Goal: Complete application form: Complete application form

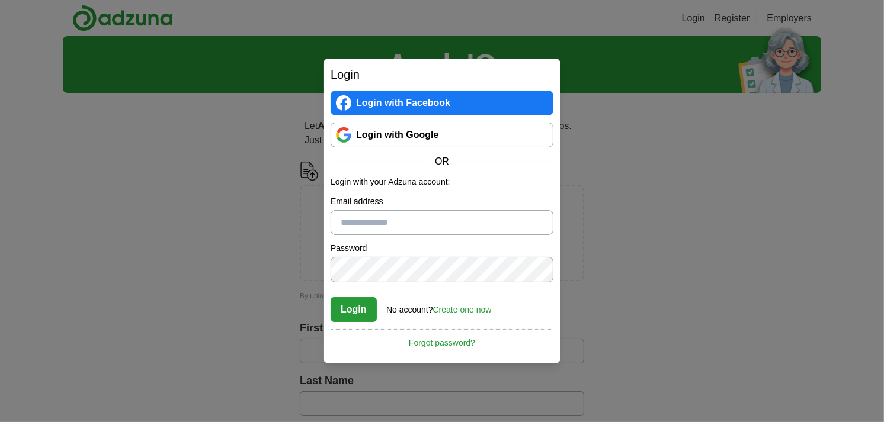
click at [461, 138] on link "Login with Google" at bounding box center [442, 135] width 223 height 25
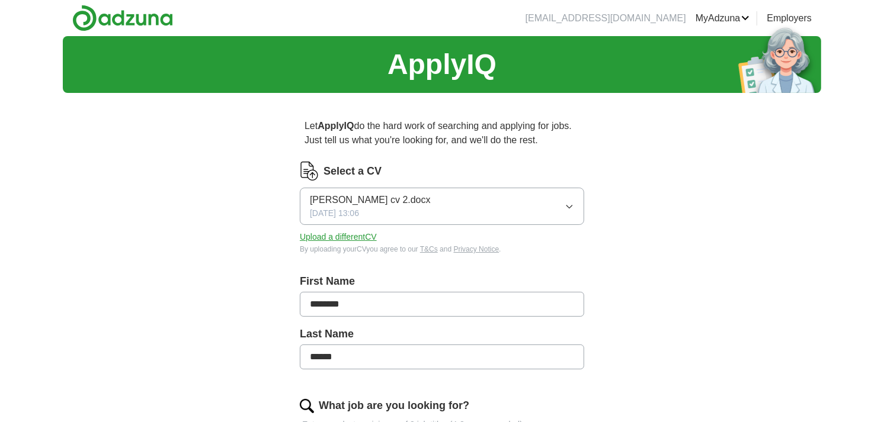
click at [571, 206] on icon "button" at bounding box center [568, 207] width 5 height 3
click at [473, 245] on div "[PERSON_NAME] cv 2.docx ✓" at bounding box center [442, 241] width 264 height 16
drag, startPoint x: 353, startPoint y: 234, endPoint x: 350, endPoint y: 239, distance: 6.1
click at [353, 236] on button "Upload a different CV" at bounding box center [338, 237] width 77 height 12
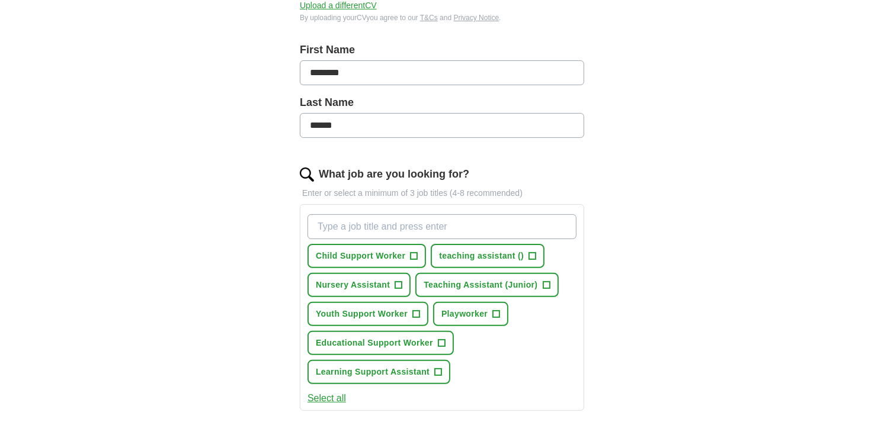
scroll to position [263, 0]
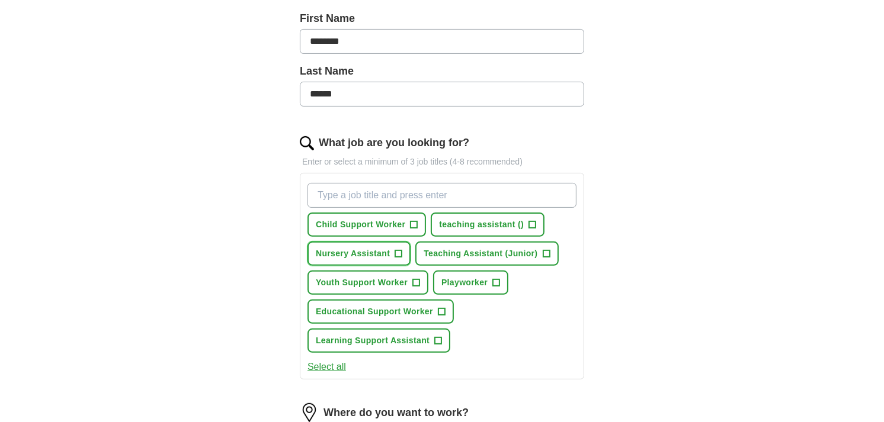
click at [395, 251] on span "+" at bounding box center [398, 253] width 7 height 9
click at [449, 196] on input "What job are you looking for?" at bounding box center [442, 195] width 269 height 25
type input "hospitality"
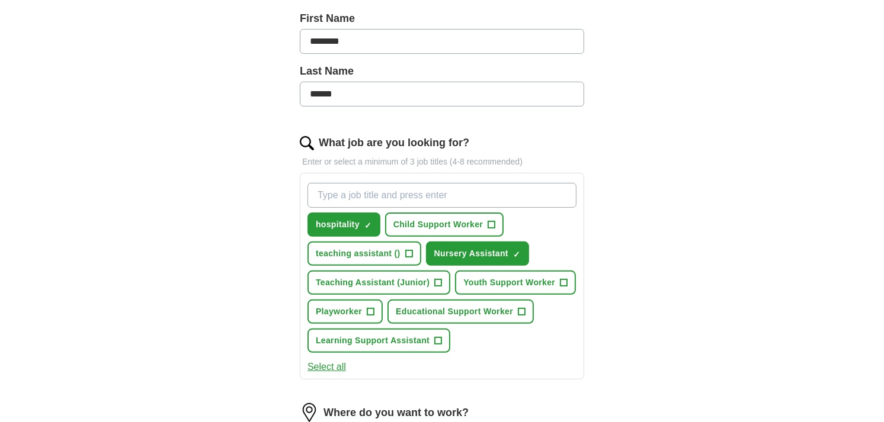
click at [481, 202] on input "What job are you looking for?" at bounding box center [442, 195] width 269 height 25
click at [413, 251] on button "teaching assistant () +" at bounding box center [365, 254] width 114 height 24
click at [415, 197] on input "What job are you looking for?" at bounding box center [442, 195] width 269 height 25
type input "retail"
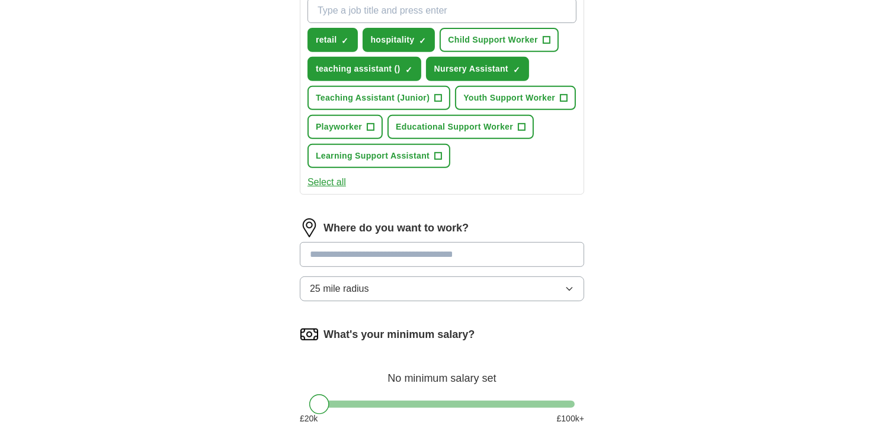
scroll to position [460, 0]
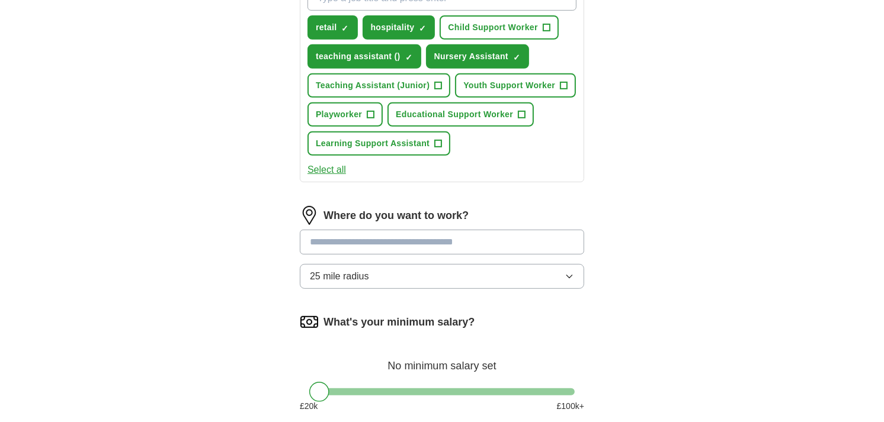
drag, startPoint x: 565, startPoint y: 270, endPoint x: 559, endPoint y: 265, distance: 7.1
click at [565, 272] on icon "button" at bounding box center [569, 276] width 9 height 9
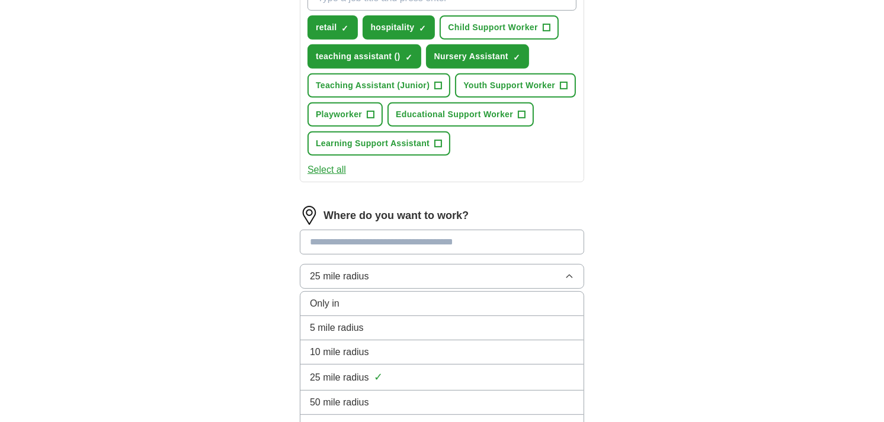
click at [347, 348] on span "10 mile radius" at bounding box center [339, 352] width 59 height 14
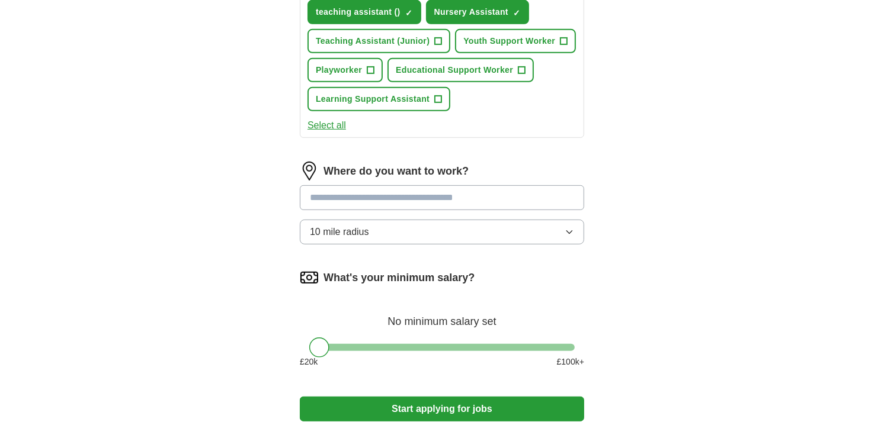
scroll to position [526, 0]
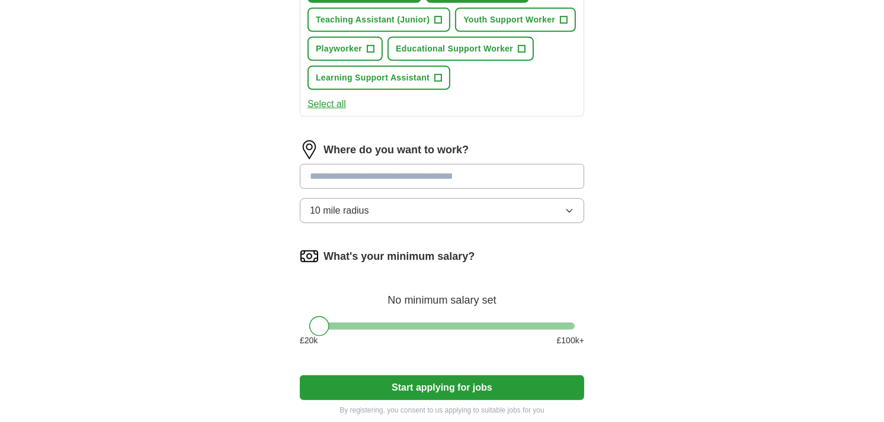
drag, startPoint x: 312, startPoint y: 318, endPoint x: 283, endPoint y: 320, distance: 29.1
click at [283, 320] on div "Let ApplyIQ do the hard work of searching and applying for jobs. Just tell us w…" at bounding box center [441, 4] width 379 height 856
click at [316, 324] on div at bounding box center [319, 326] width 20 height 20
drag, startPoint x: 324, startPoint y: 321, endPoint x: 314, endPoint y: 322, distance: 9.6
click at [314, 322] on div at bounding box center [319, 326] width 20 height 20
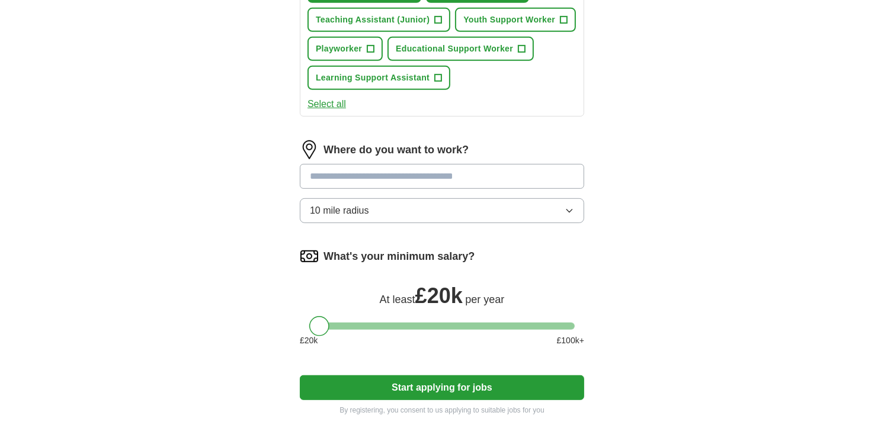
click at [433, 169] on input at bounding box center [442, 176] width 284 height 25
type input "**********"
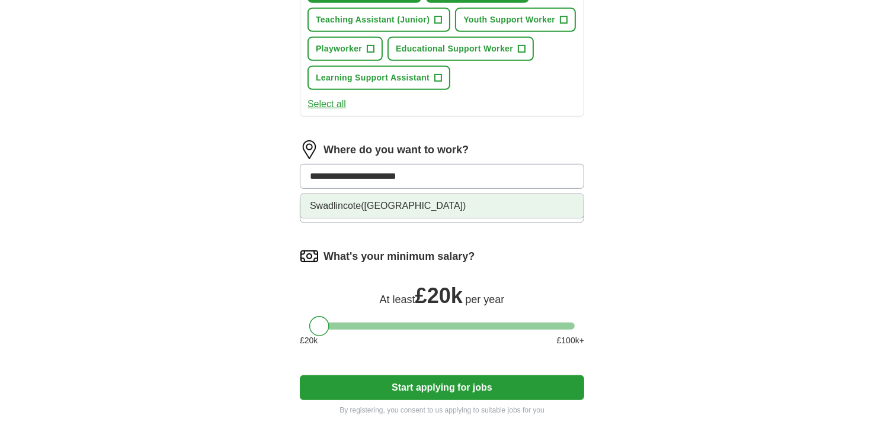
click at [425, 199] on li "Swadlincote ([GEOGRAPHIC_DATA])" at bounding box center [441, 206] width 283 height 24
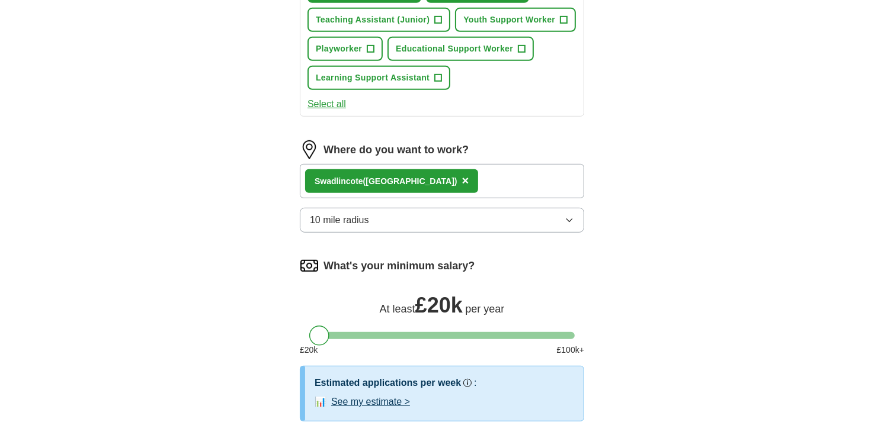
click at [466, 180] on div "Swadlincote ([GEOGRAPHIC_DATA]) ×" at bounding box center [442, 181] width 284 height 34
click at [447, 176] on div "Swadlincote ([GEOGRAPHIC_DATA]) ×" at bounding box center [442, 181] width 284 height 34
click at [441, 172] on div "Swadlincote ([GEOGRAPHIC_DATA]) ×" at bounding box center [442, 181] width 284 height 34
drag, startPoint x: 441, startPoint y: 172, endPoint x: 505, endPoint y: 173, distance: 63.4
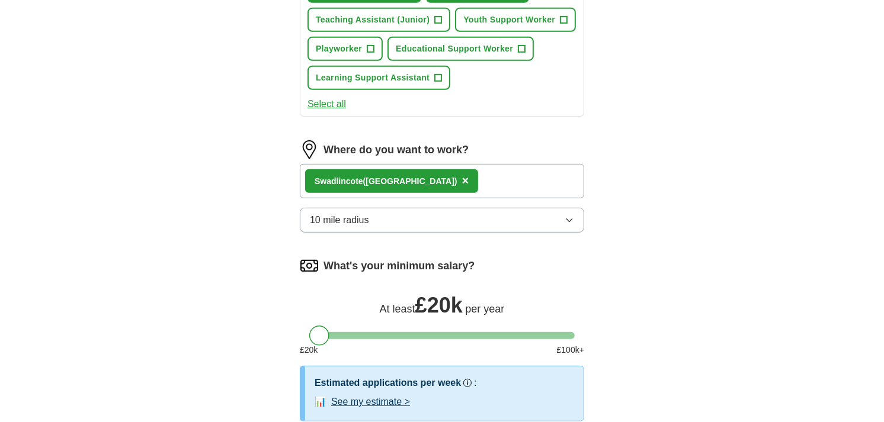
click at [497, 171] on div "Swadlincote ([GEOGRAPHIC_DATA]) ×" at bounding box center [442, 181] width 284 height 34
click at [512, 174] on div "Swadlincote ([GEOGRAPHIC_DATA]) ×" at bounding box center [442, 181] width 284 height 34
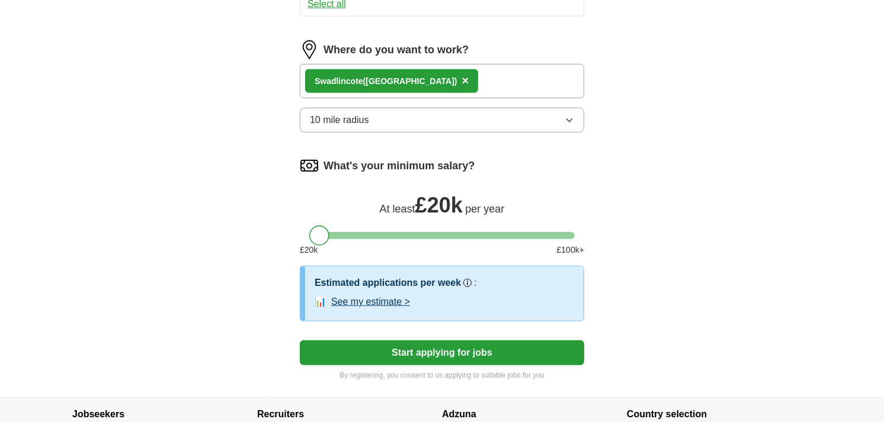
scroll to position [658, 0]
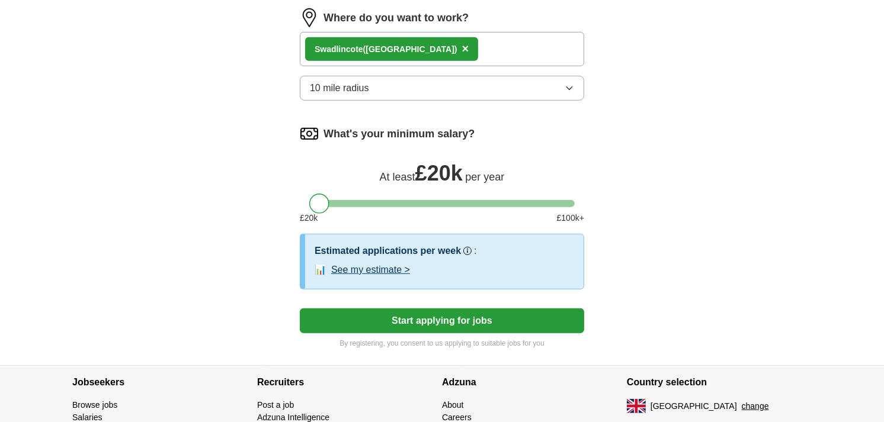
click at [367, 267] on button "See my estimate >" at bounding box center [370, 270] width 79 height 14
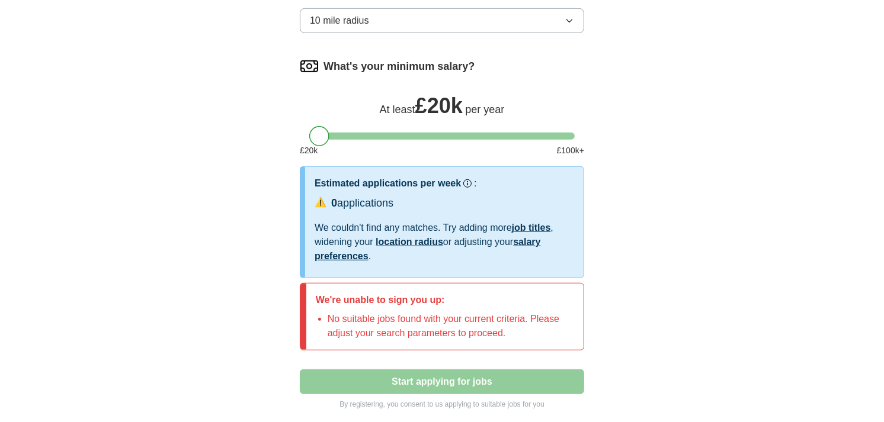
scroll to position [790, 0]
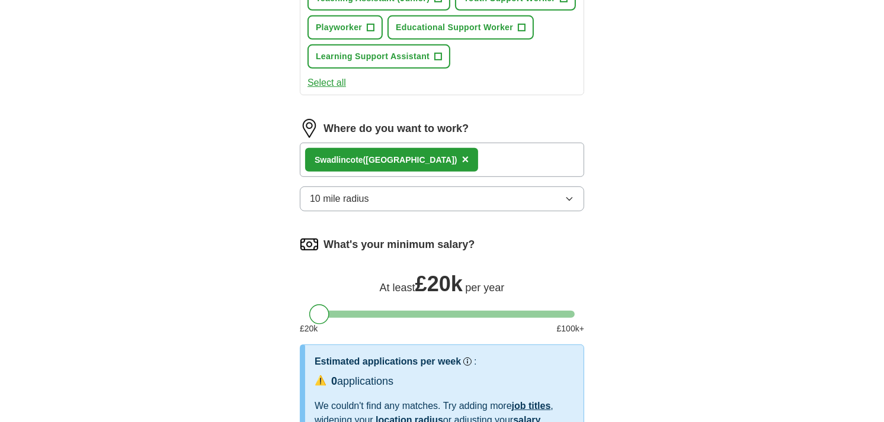
scroll to position [526, 0]
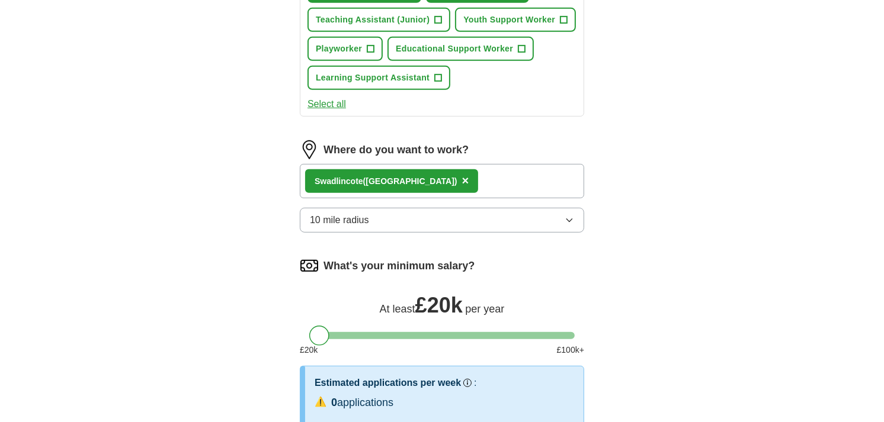
click at [458, 169] on div "Swadlincote ([GEOGRAPHIC_DATA]) ×" at bounding box center [442, 181] width 284 height 34
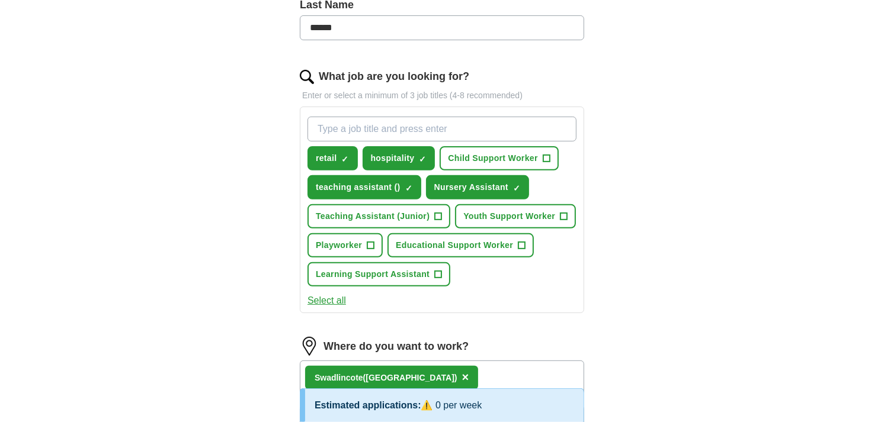
scroll to position [329, 0]
click at [398, 158] on span "hospitality" at bounding box center [393, 159] width 44 height 12
click at [420, 156] on span "+" at bounding box center [423, 159] width 7 height 9
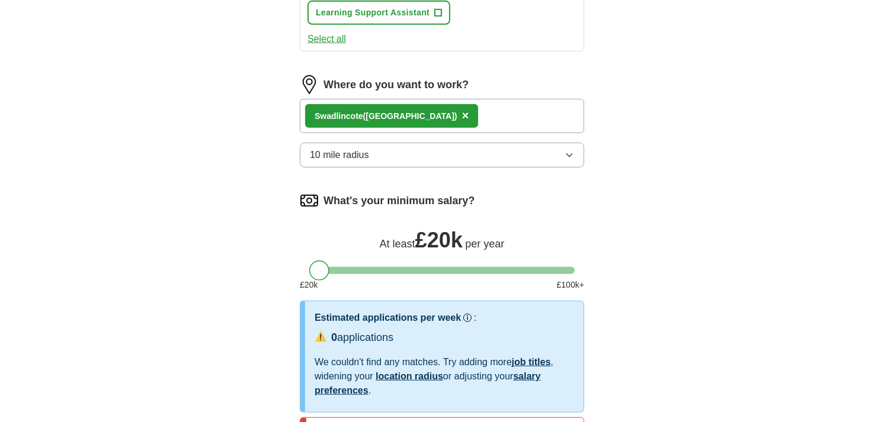
scroll to position [593, 0]
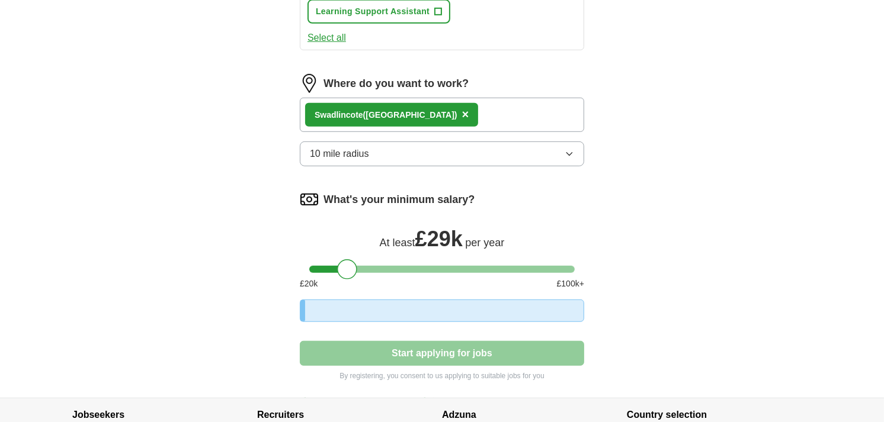
drag, startPoint x: 322, startPoint y: 265, endPoint x: 361, endPoint y: 265, distance: 39.7
click at [361, 266] on div at bounding box center [441, 269] width 265 height 7
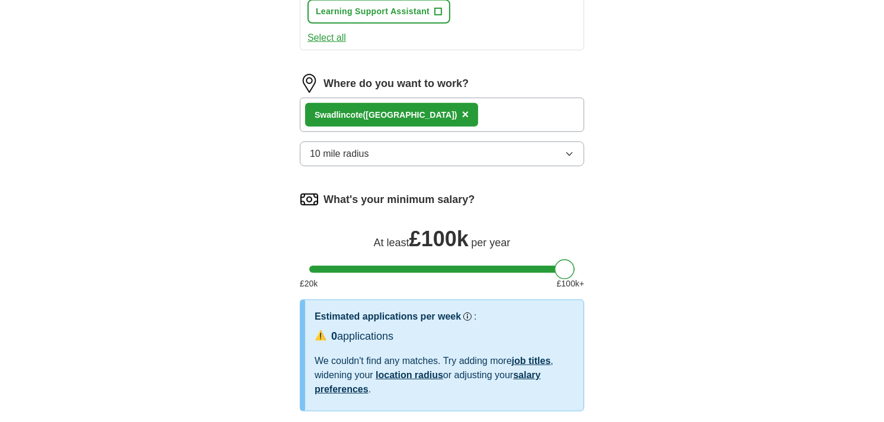
drag, startPoint x: 345, startPoint y: 265, endPoint x: 590, endPoint y: 265, distance: 244.1
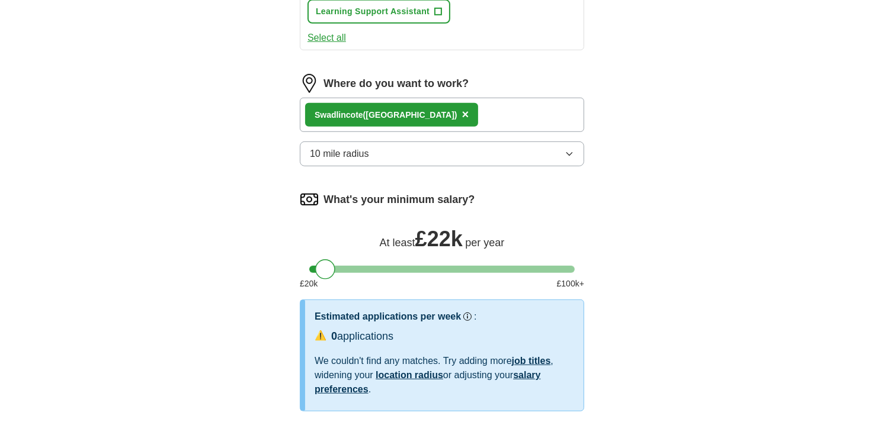
drag, startPoint x: 571, startPoint y: 268, endPoint x: 332, endPoint y: 273, distance: 238.8
click at [332, 273] on div "What's your minimum salary? At least £ 22k per year £ 20 k £ 100 k+" at bounding box center [442, 245] width 284 height 110
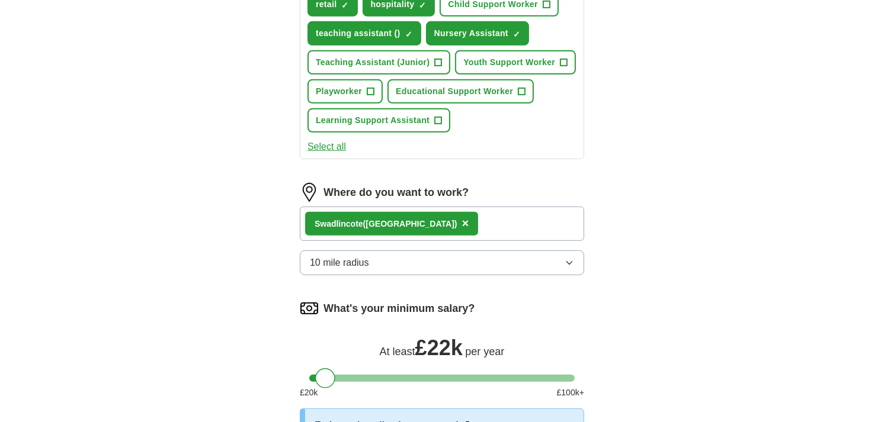
scroll to position [462, 0]
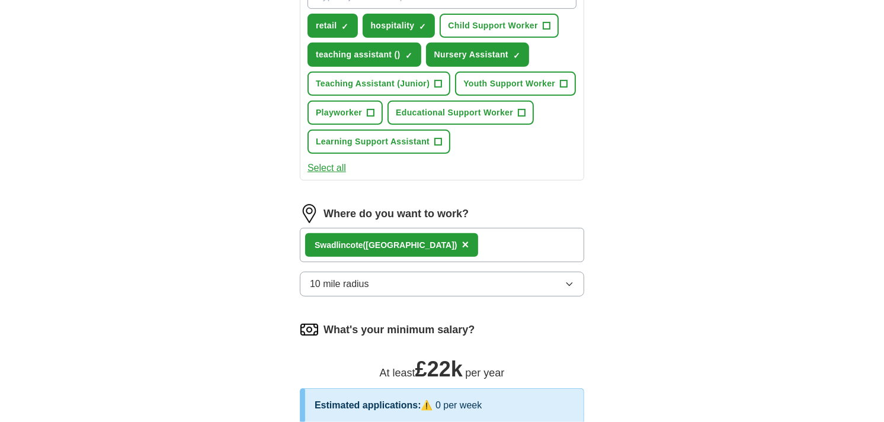
click at [427, 241] on div "Swadlincote ([GEOGRAPHIC_DATA]) ×" at bounding box center [391, 245] width 173 height 24
click at [462, 241] on span "×" at bounding box center [465, 244] width 7 height 13
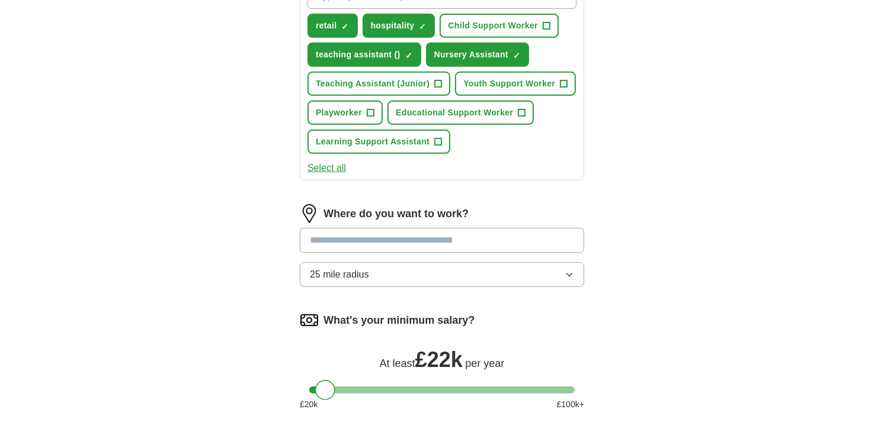
click at [437, 235] on input at bounding box center [442, 240] width 284 height 25
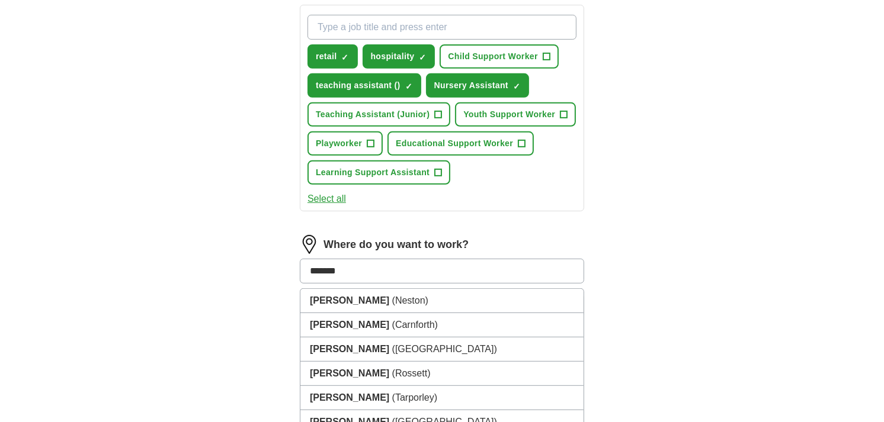
scroll to position [582, 0]
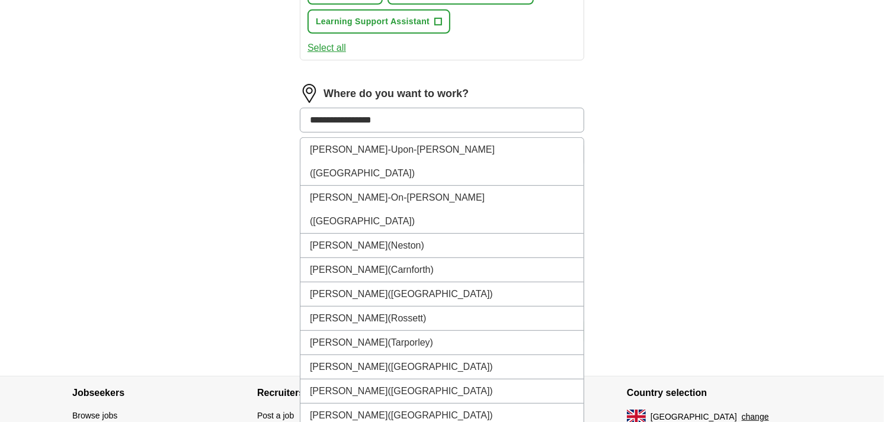
type input "**********"
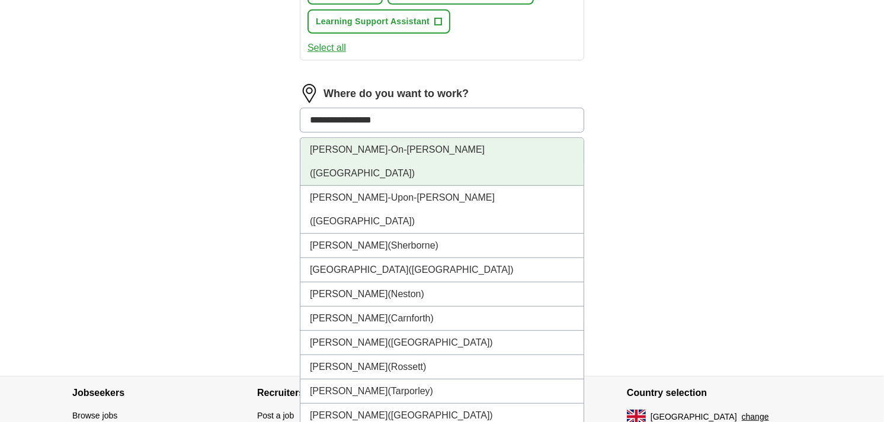
click at [469, 147] on li "[PERSON_NAME][GEOGRAPHIC_DATA][PERSON_NAME] ([GEOGRAPHIC_DATA])" at bounding box center [441, 162] width 283 height 48
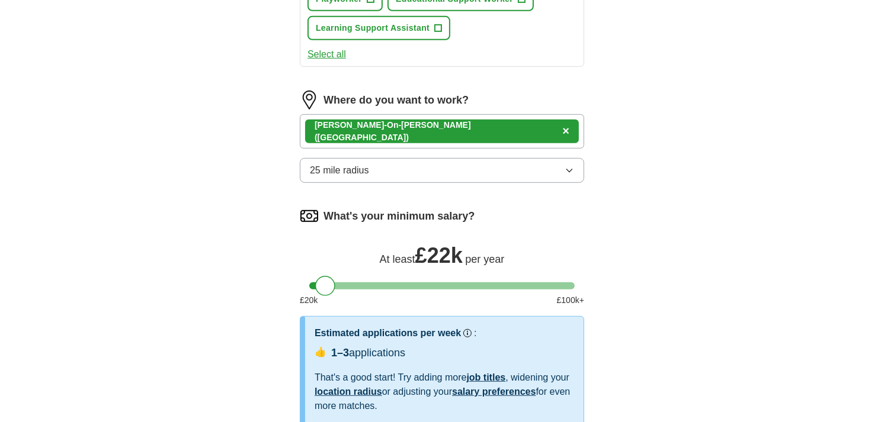
scroll to position [517, 0]
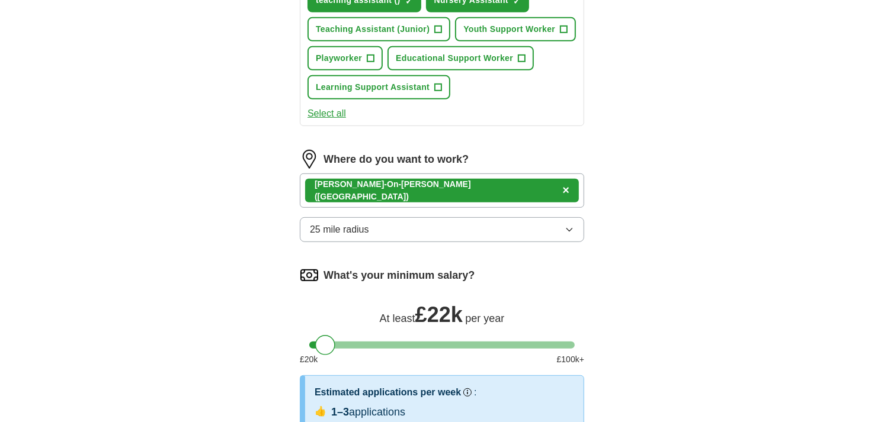
click at [486, 182] on div "[PERSON_NAME][GEOGRAPHIC_DATA][PERSON_NAME] ([GEOGRAPHIC_DATA]) ×" at bounding box center [442, 191] width 284 height 34
click at [492, 190] on div "[PERSON_NAME][GEOGRAPHIC_DATA][PERSON_NAME] ([GEOGRAPHIC_DATA]) ×" at bounding box center [442, 191] width 284 height 34
click at [491, 187] on div "[PERSON_NAME][GEOGRAPHIC_DATA][PERSON_NAME] ([GEOGRAPHIC_DATA]) ×" at bounding box center [442, 191] width 284 height 34
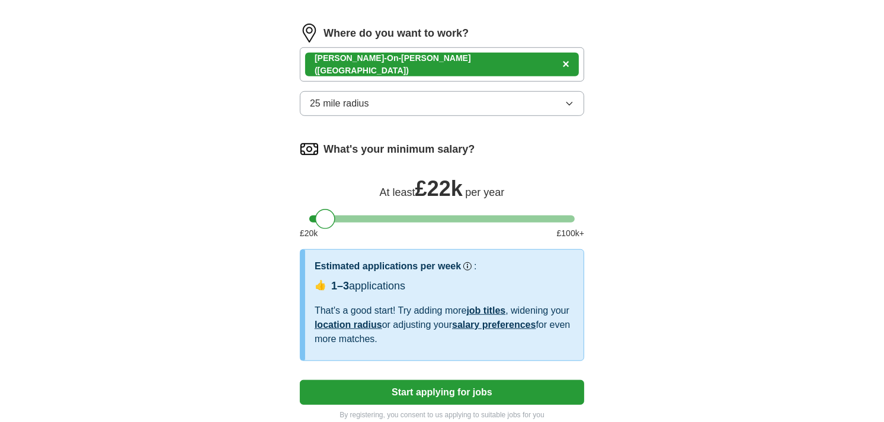
scroll to position [648, 0]
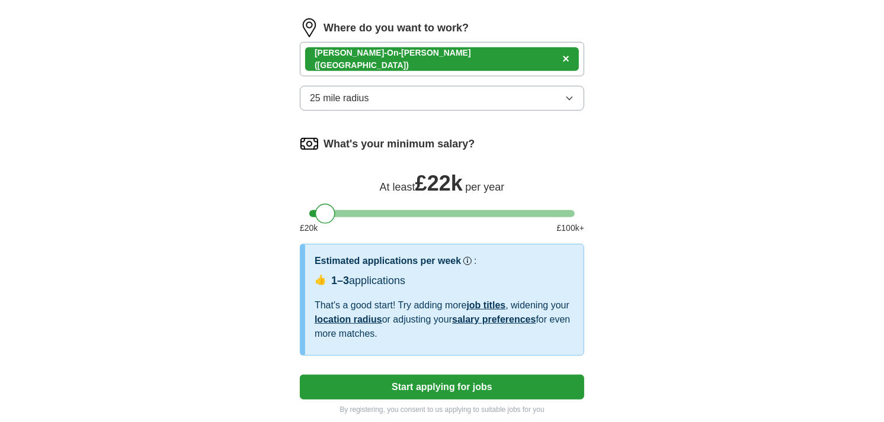
click at [427, 385] on button "Start applying for jobs" at bounding box center [442, 387] width 284 height 25
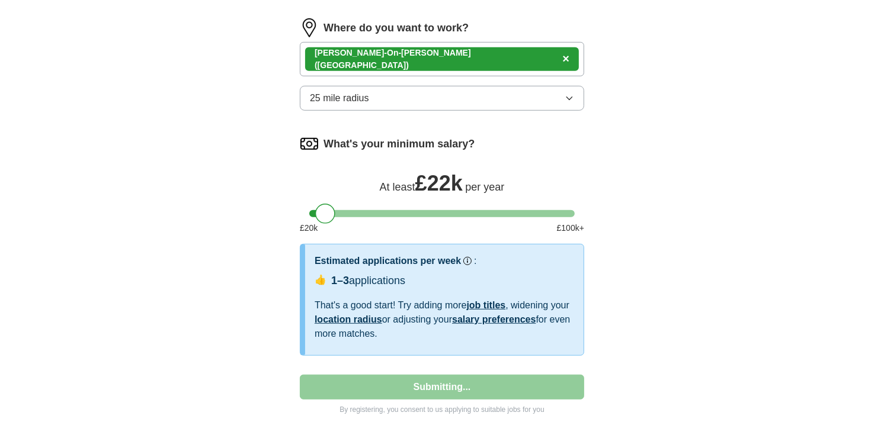
select select "**"
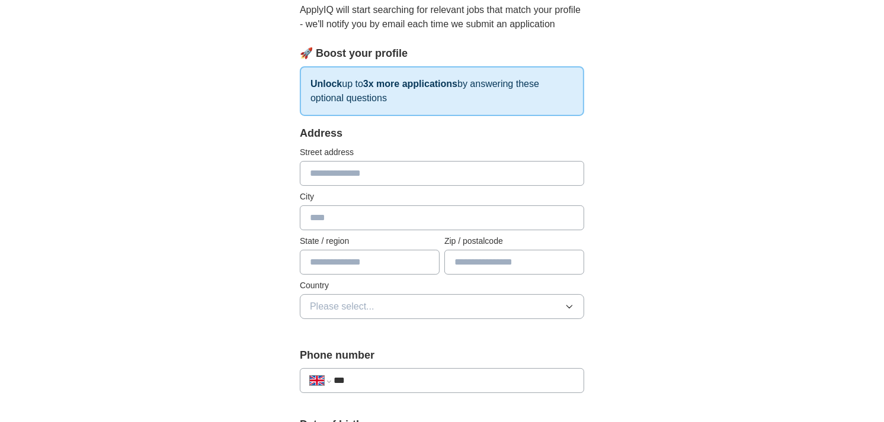
scroll to position [132, 0]
click at [398, 172] on input "text" at bounding box center [442, 174] width 284 height 25
type input "**********"
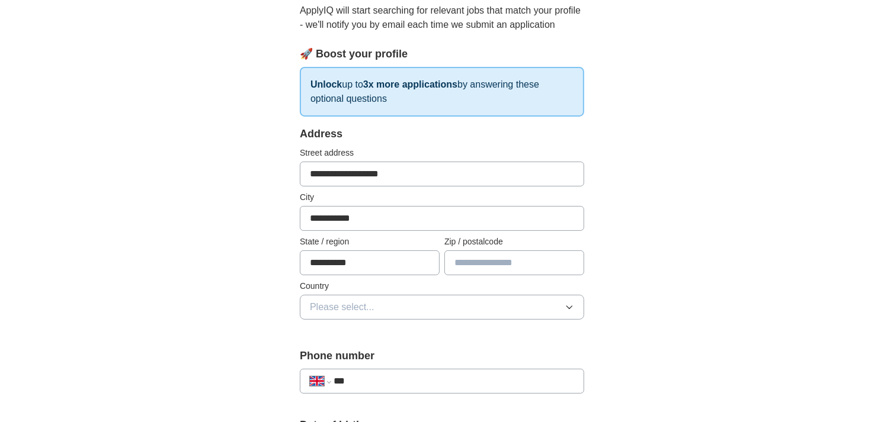
type input "********"
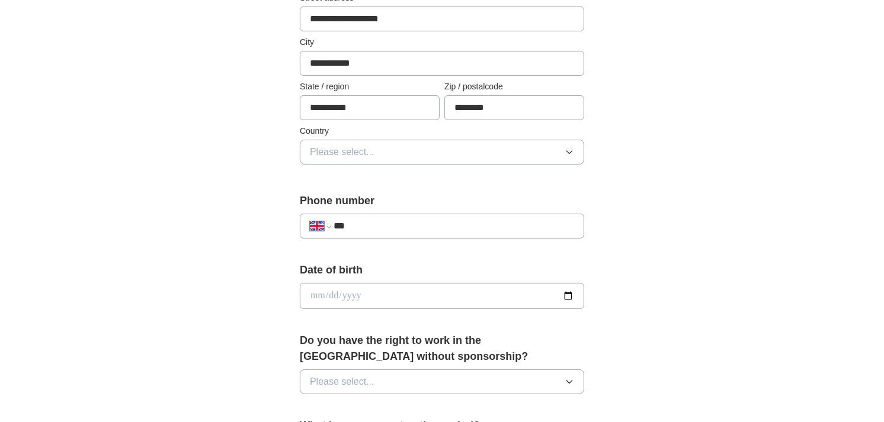
scroll to position [329, 0]
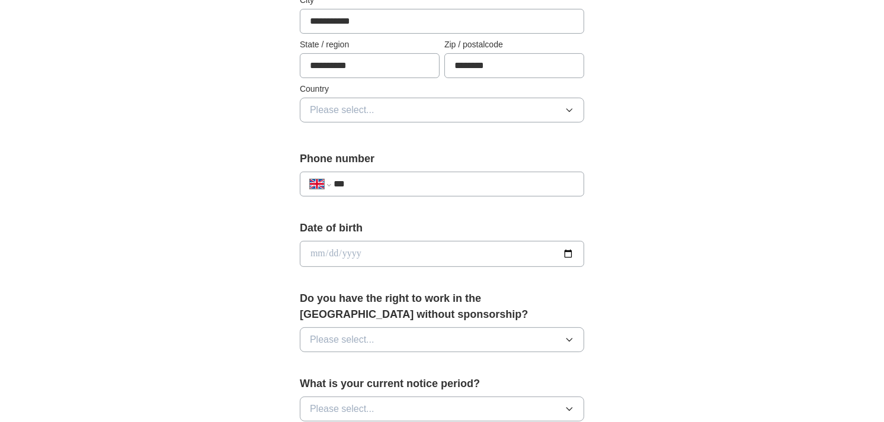
click at [402, 184] on input "***" at bounding box center [454, 184] width 241 height 14
type input "**********"
click at [648, 203] on div "**********" at bounding box center [442, 238] width 758 height 1063
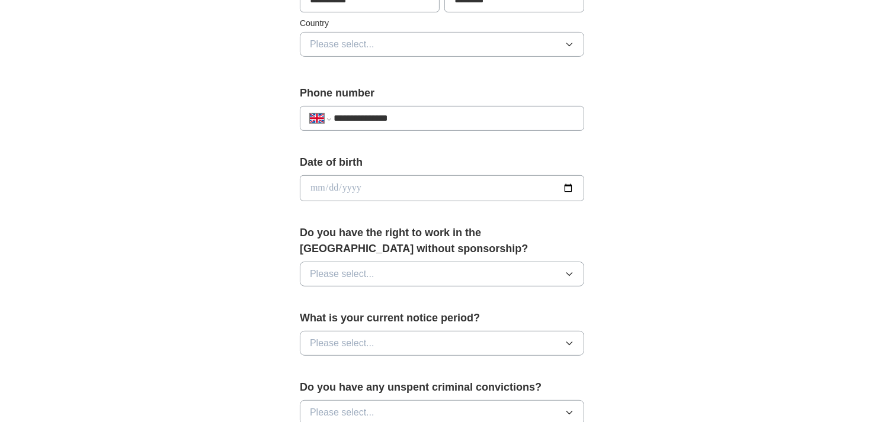
click at [406, 190] on input "date" at bounding box center [442, 188] width 284 height 26
type input "**********"
drag, startPoint x: 667, startPoint y: 196, endPoint x: 671, endPoint y: 174, distance: 22.3
click at [668, 196] on div "**********" at bounding box center [442, 173] width 758 height 1063
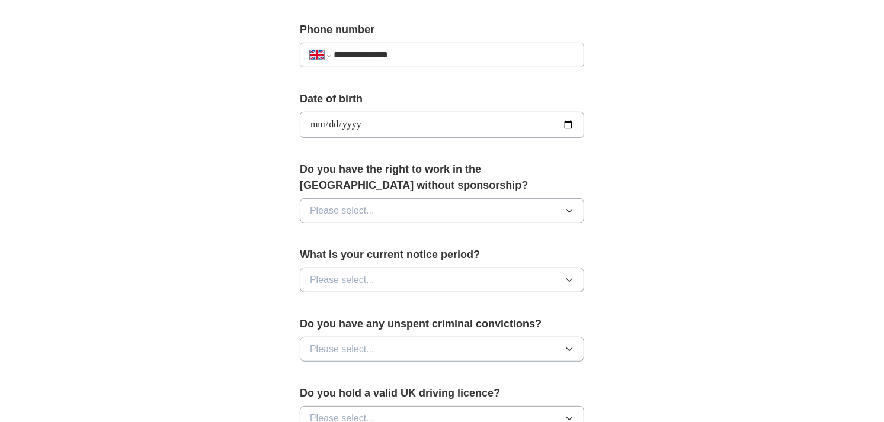
scroll to position [460, 0]
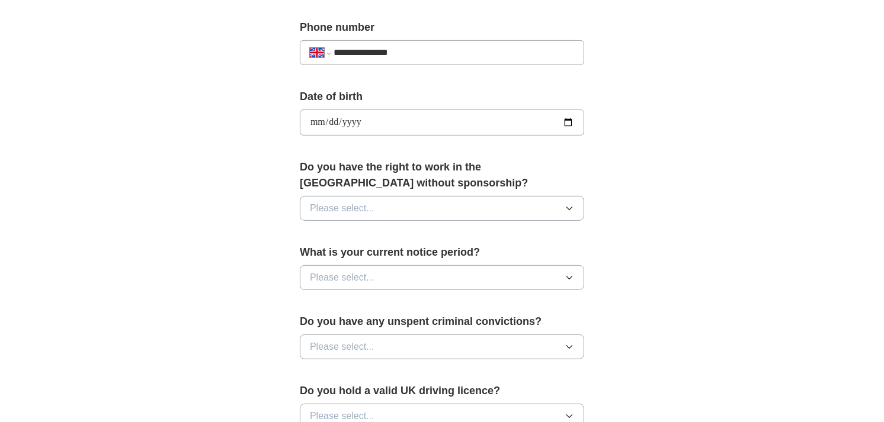
click at [563, 209] on button "Please select..." at bounding box center [442, 208] width 284 height 25
click at [345, 232] on div "Yes" at bounding box center [442, 236] width 264 height 14
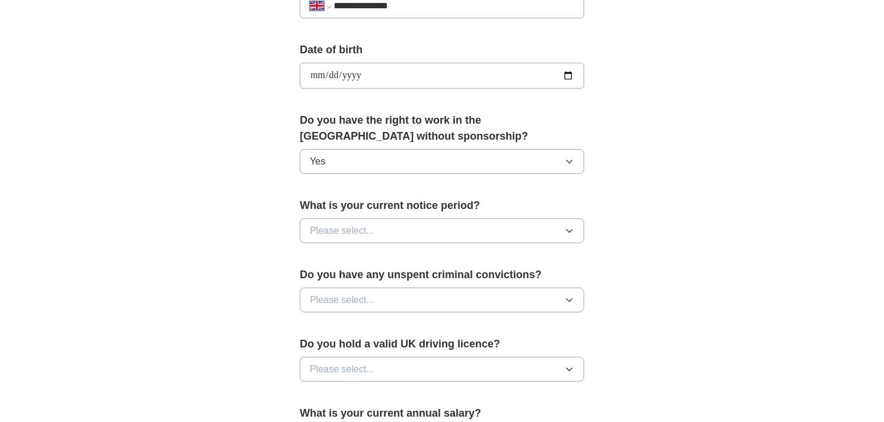
scroll to position [526, 0]
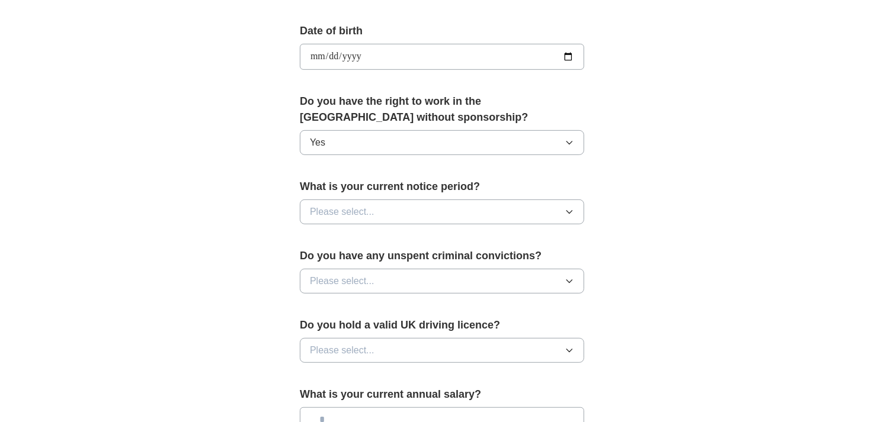
click at [383, 213] on button "Please select..." at bounding box center [442, 212] width 284 height 25
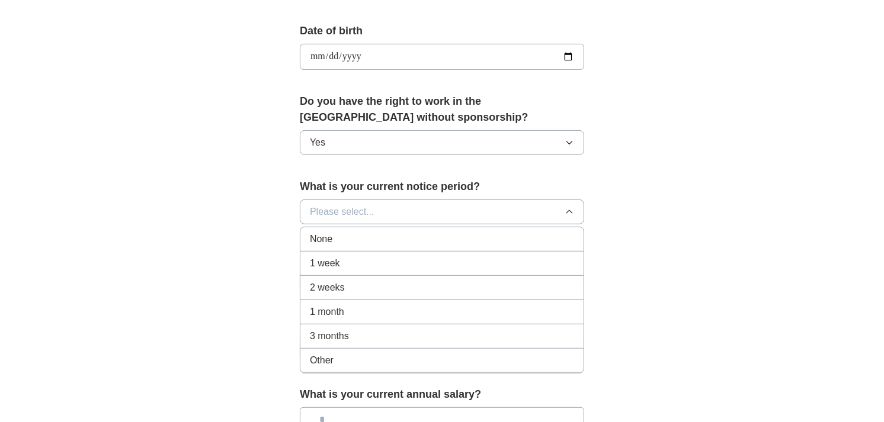
click at [370, 237] on div "None" at bounding box center [442, 239] width 264 height 14
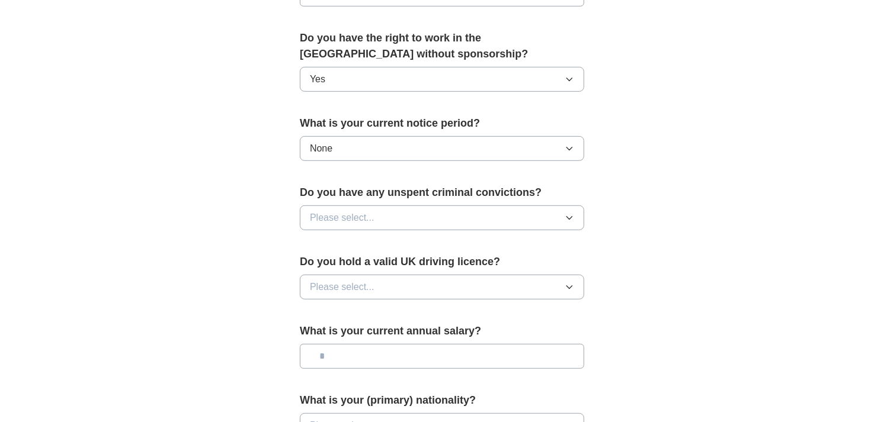
scroll to position [593, 0]
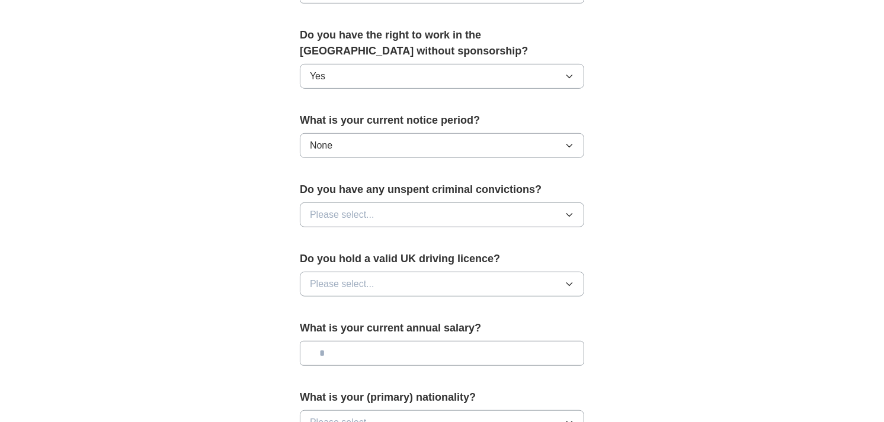
click at [445, 214] on button "Please select..." at bounding box center [442, 215] width 284 height 25
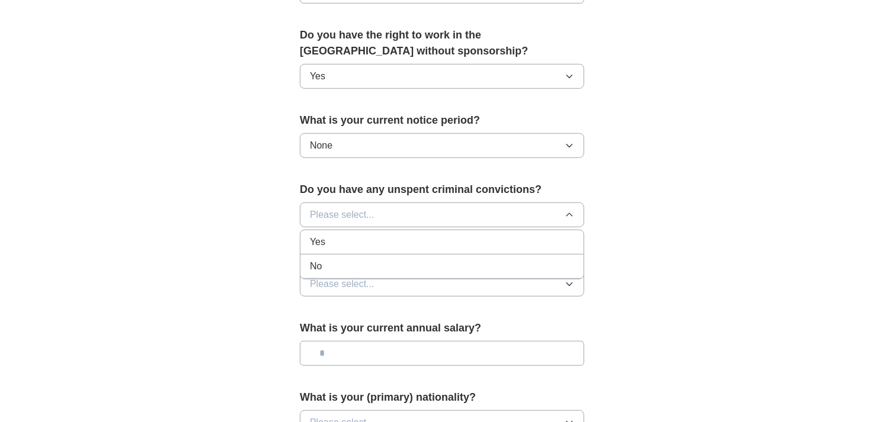
click at [392, 262] on div "No" at bounding box center [442, 267] width 264 height 14
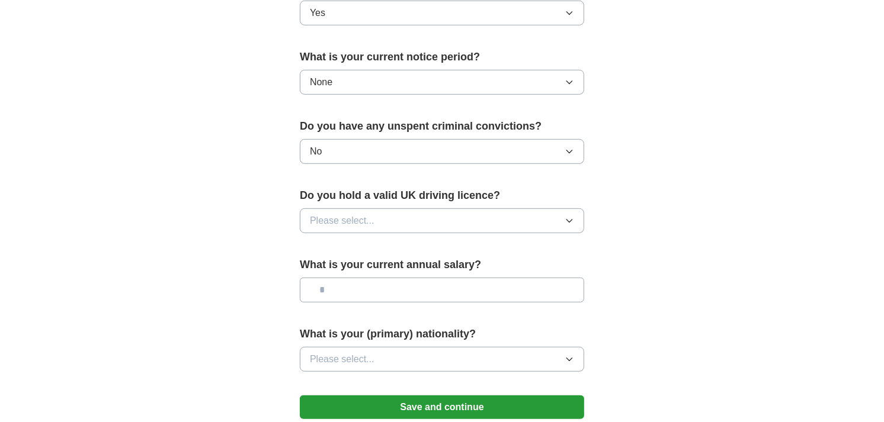
scroll to position [658, 0]
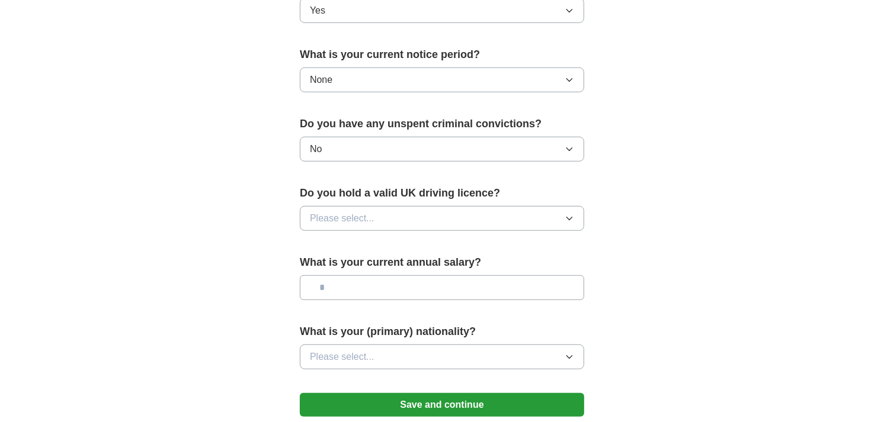
click at [516, 215] on button "Please select..." at bounding box center [442, 218] width 284 height 25
click at [350, 239] on div "Yes" at bounding box center [442, 246] width 264 height 14
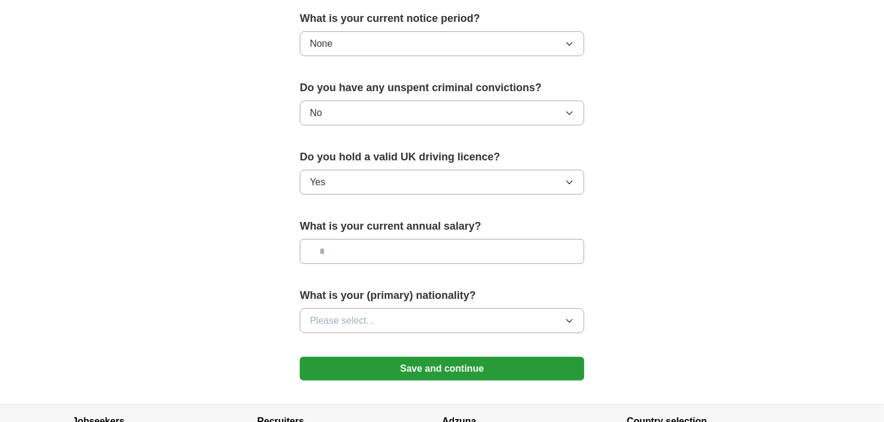
scroll to position [724, 0]
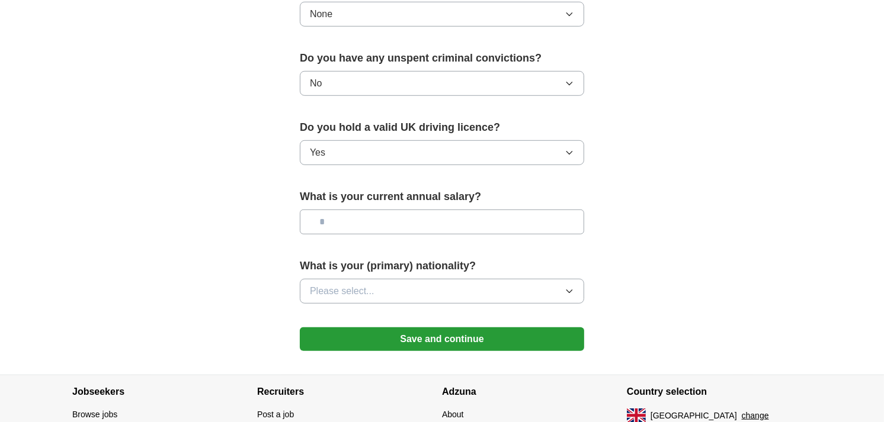
click at [482, 220] on input "text" at bounding box center [442, 222] width 284 height 25
type input "**"
click at [300, 328] on button "Save and continue" at bounding box center [442, 340] width 284 height 24
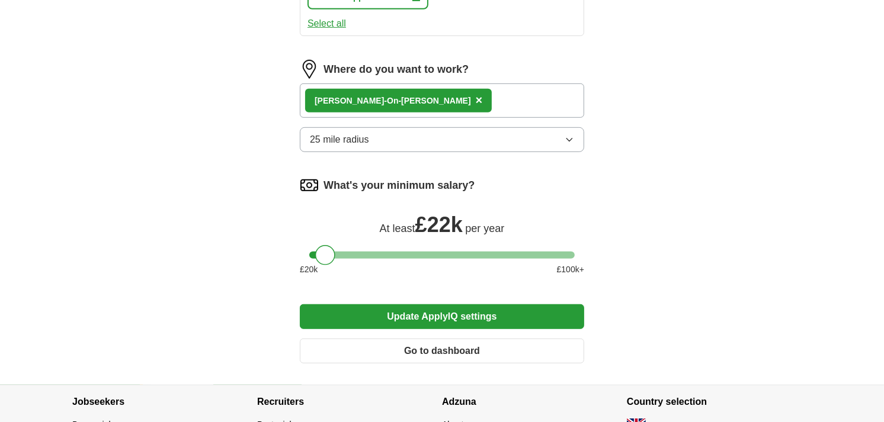
scroll to position [696, 0]
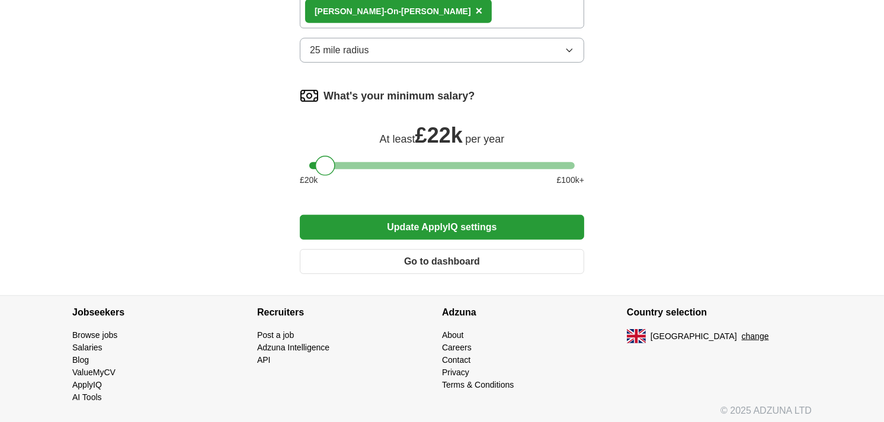
click at [507, 219] on button "Update ApplyIQ settings" at bounding box center [442, 227] width 284 height 25
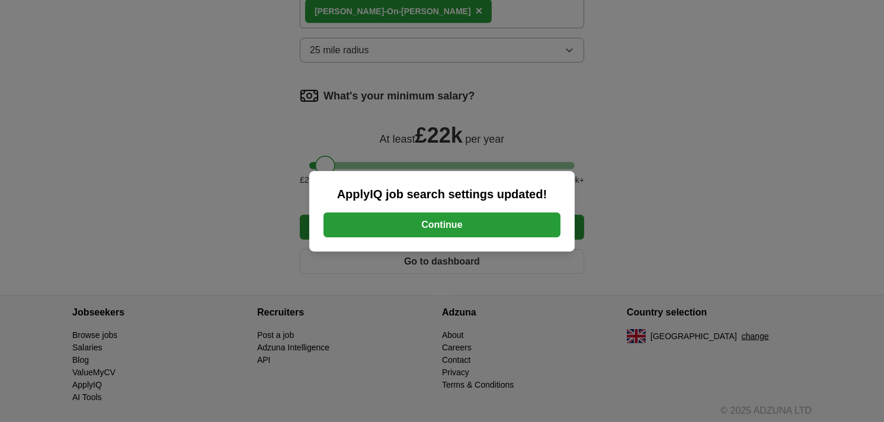
click at [467, 222] on button "Continue" at bounding box center [442, 225] width 237 height 25
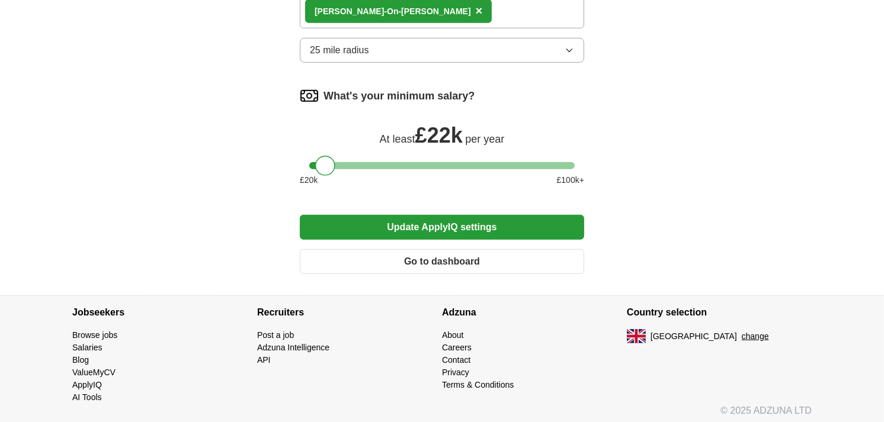
click at [489, 251] on button "Go to dashboard" at bounding box center [442, 261] width 284 height 25
